Goal: Task Accomplishment & Management: Use online tool/utility

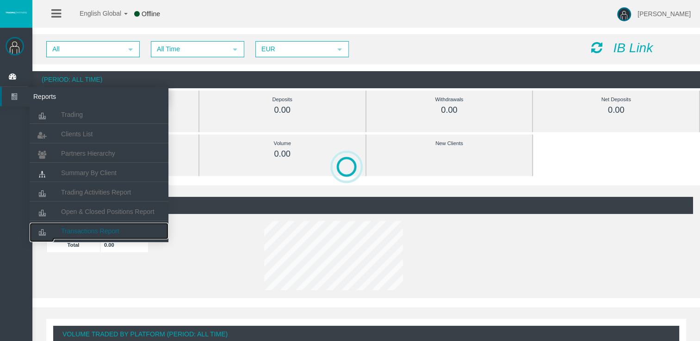
click at [84, 229] on span "Transactions Report" at bounding box center [90, 231] width 58 height 7
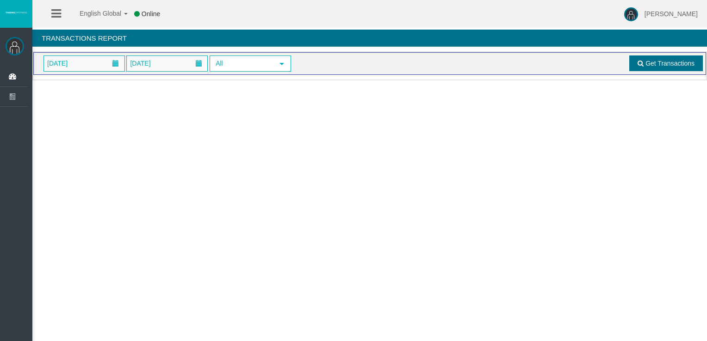
click at [648, 62] on span "Get Transactions" at bounding box center [669, 63] width 49 height 7
